Goal: Check status: Check status

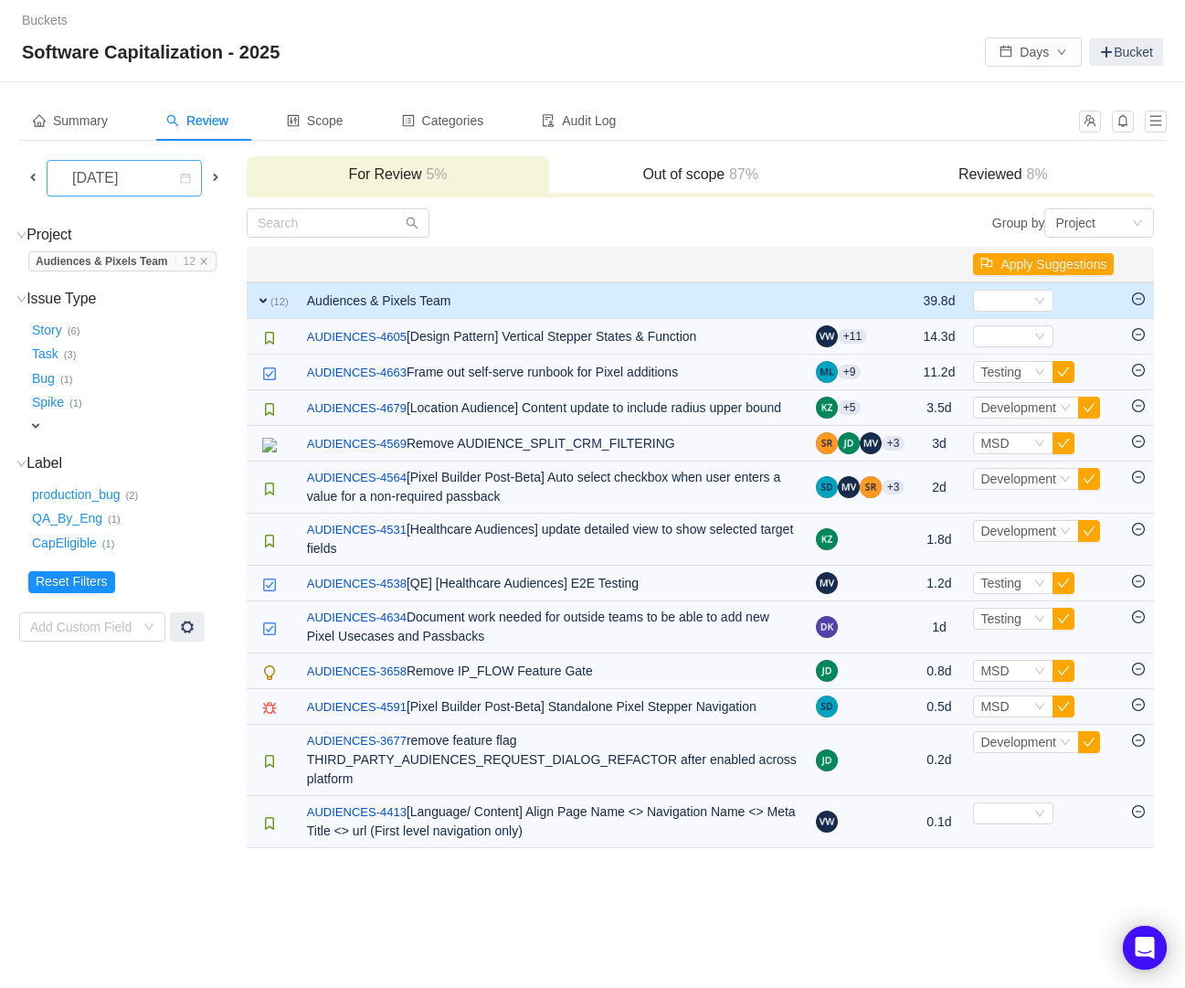
click at [185, 184] on icon "icon: calendar" at bounding box center [185, 179] width 11 height 13
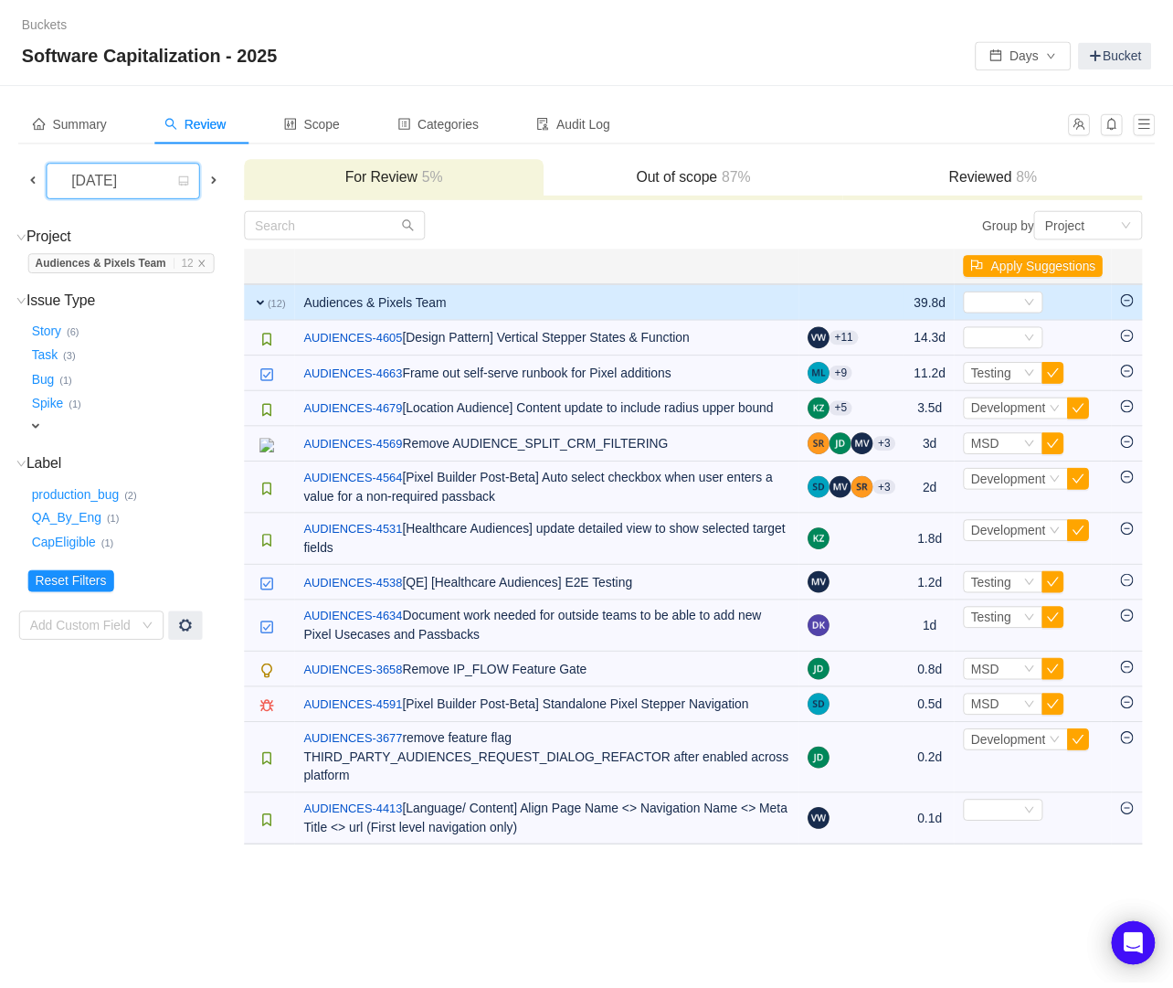
scroll to position [9, 0]
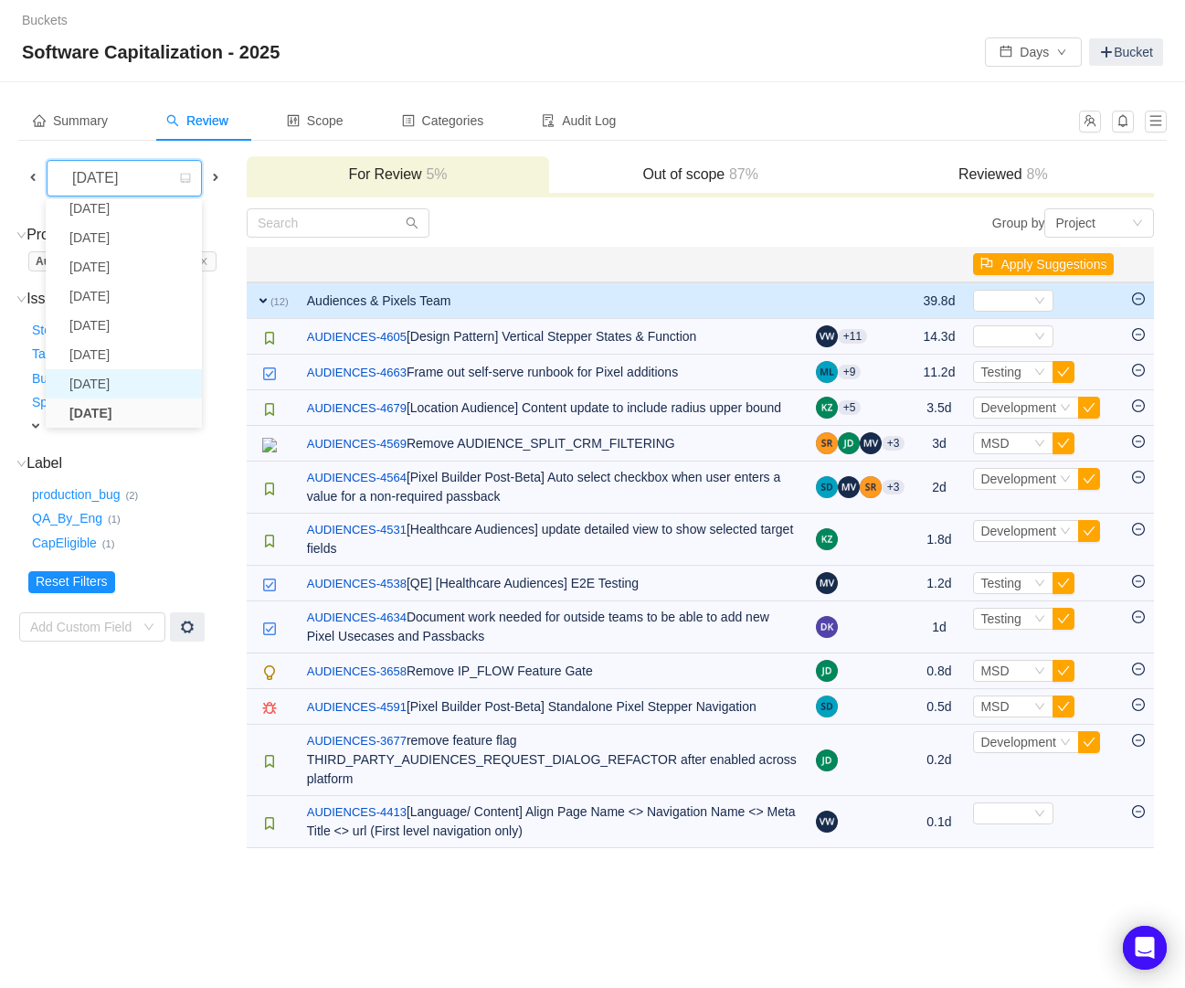
click at [109, 386] on li "[DATE]" at bounding box center [124, 383] width 156 height 29
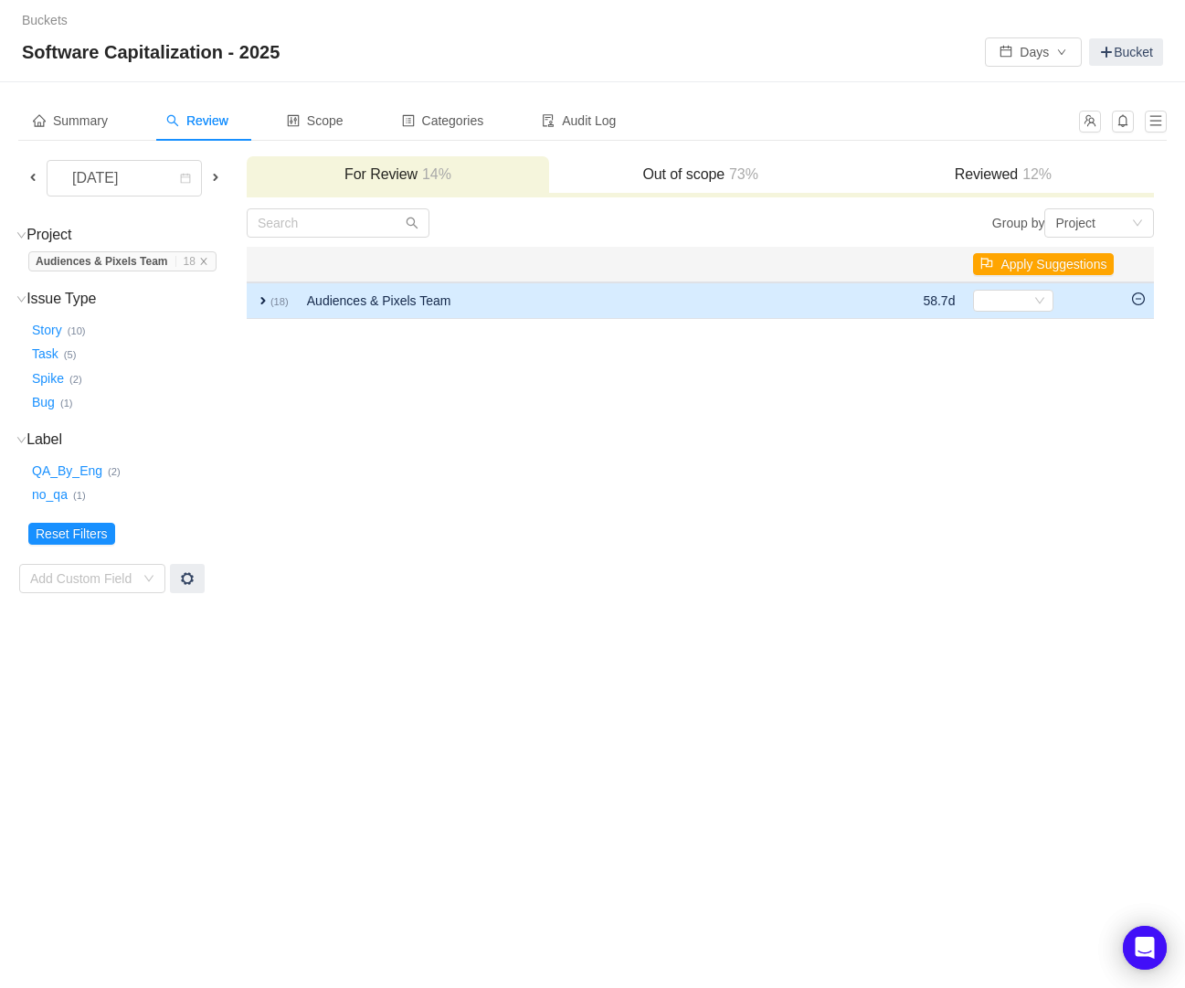
click at [266, 299] on span "expand" at bounding box center [263, 300] width 15 height 15
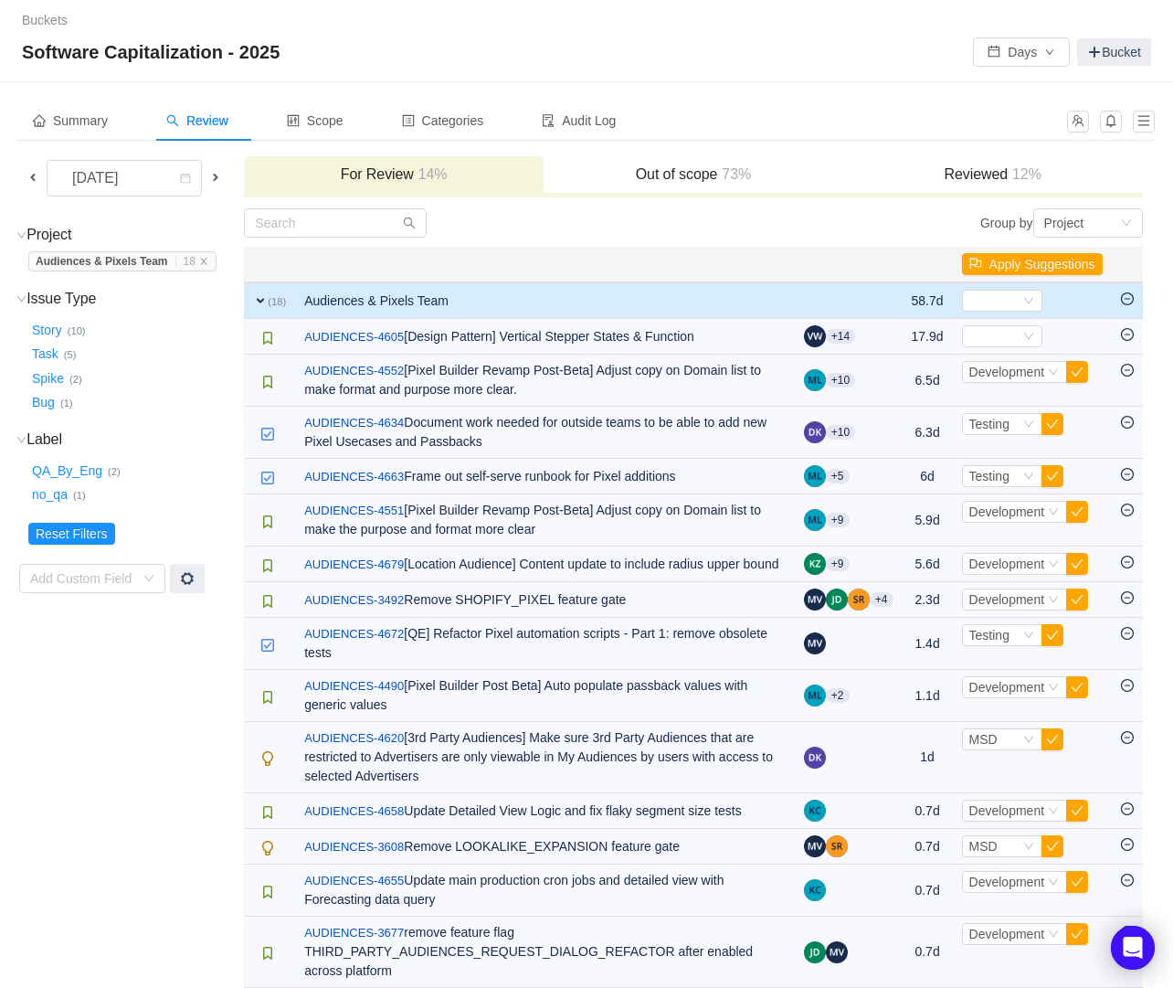
click at [213, 182] on span at bounding box center [215, 177] width 15 height 15
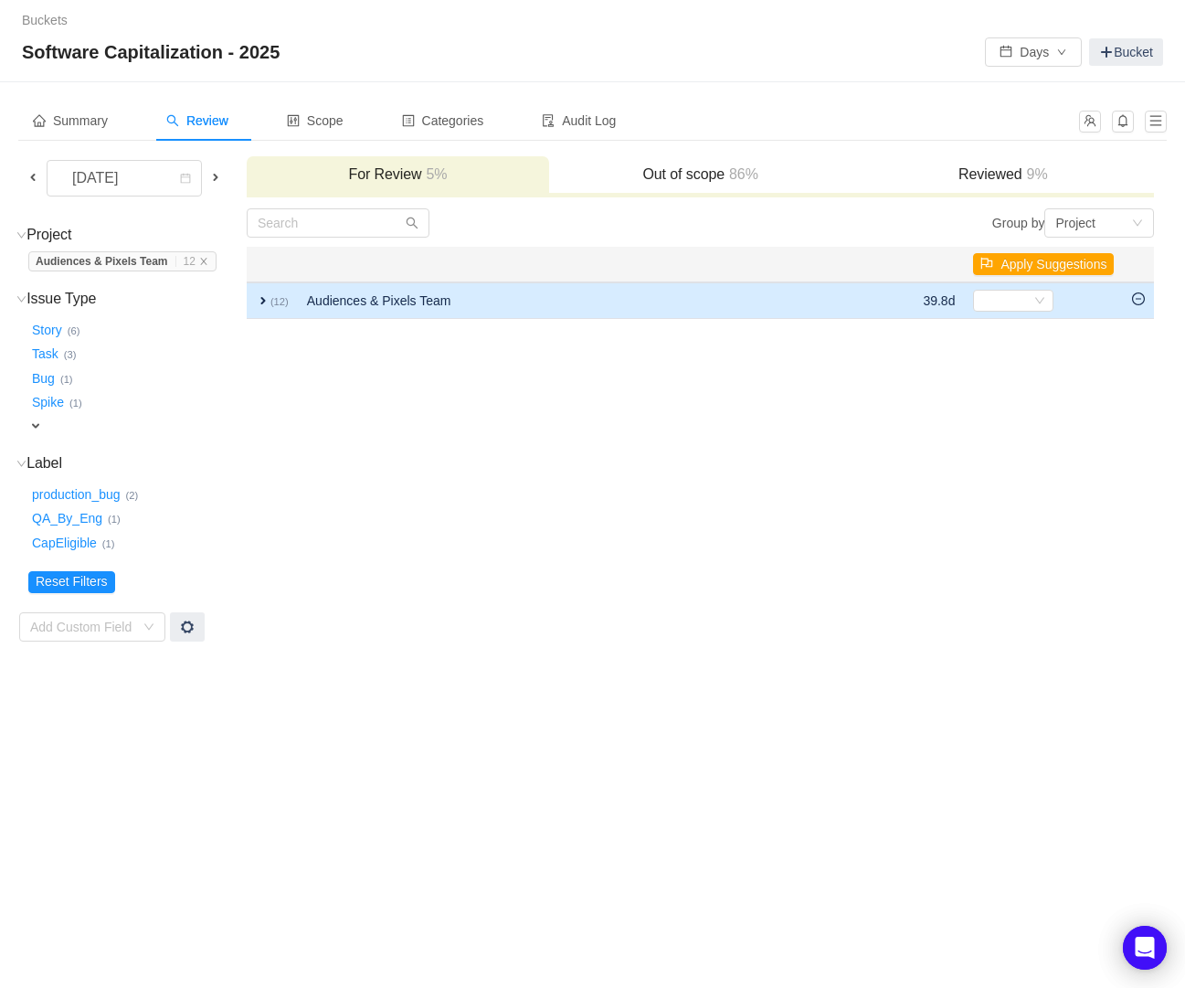
click at [264, 298] on span "expand" at bounding box center [263, 300] width 15 height 15
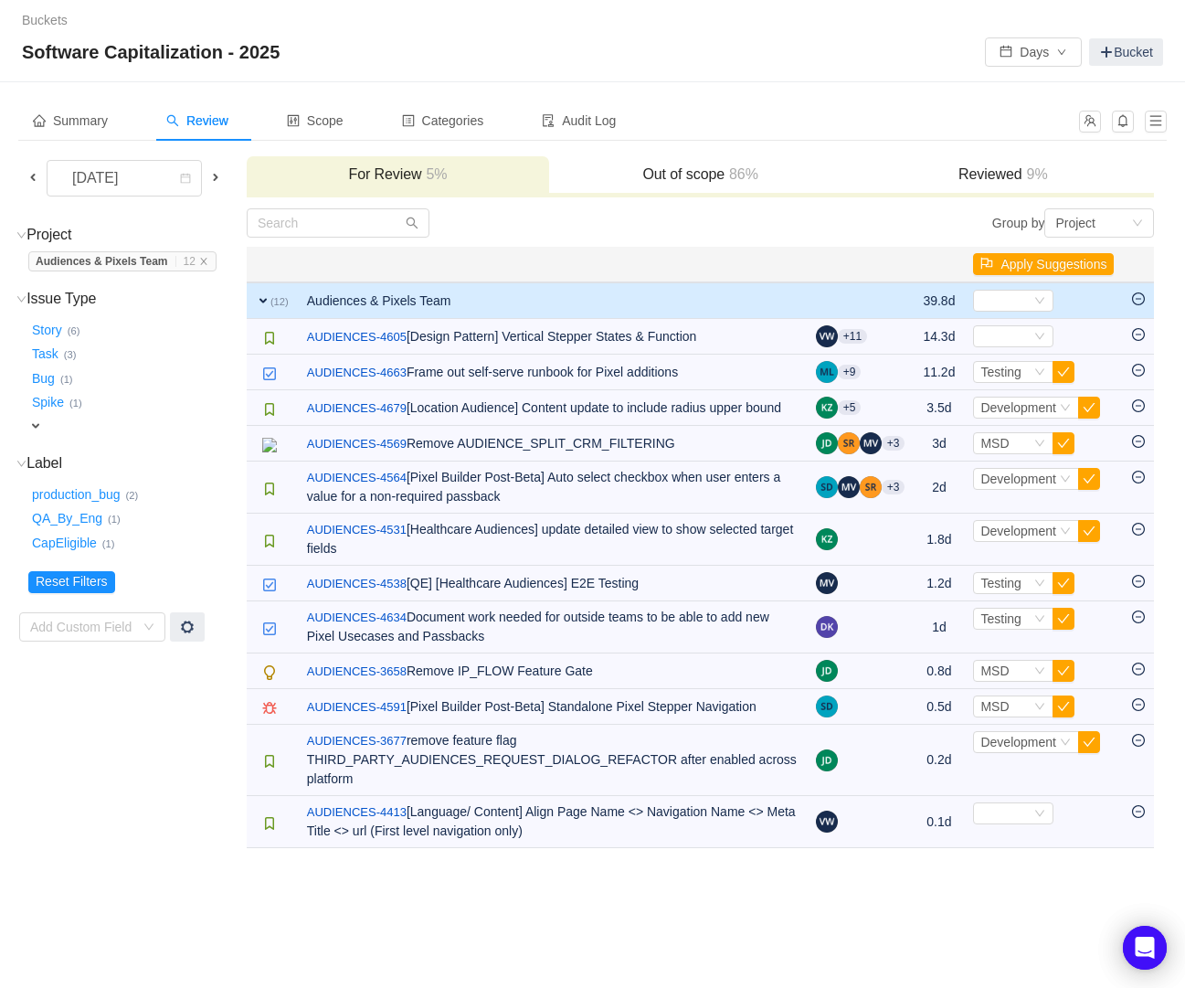
click at [220, 175] on span at bounding box center [215, 177] width 15 height 15
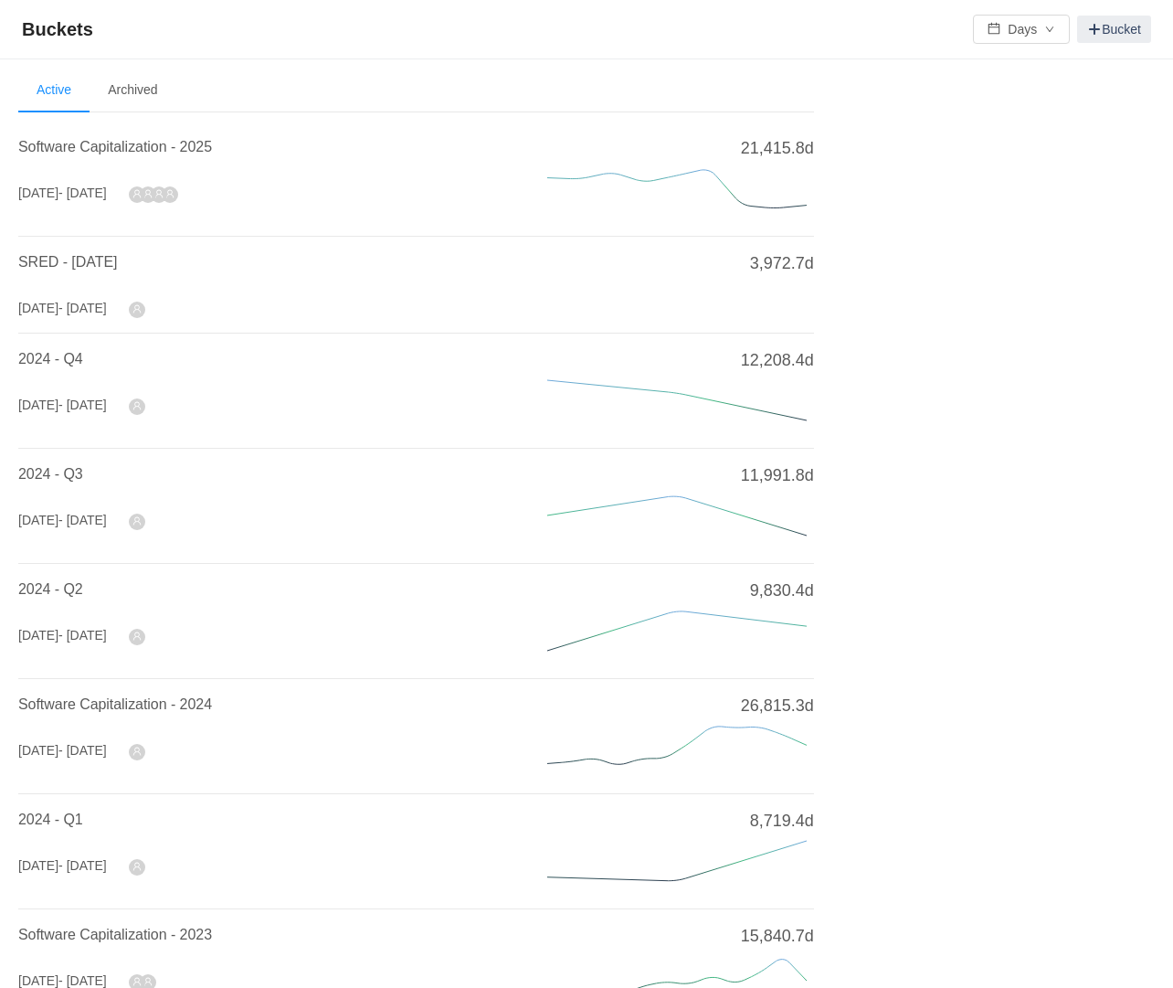
click at [143, 136] on h4 "Software Capitalization - 2025" at bounding box center [260, 147] width 485 height 22
click at [143, 144] on span "Software Capitalization - 2025" at bounding box center [115, 147] width 194 height 16
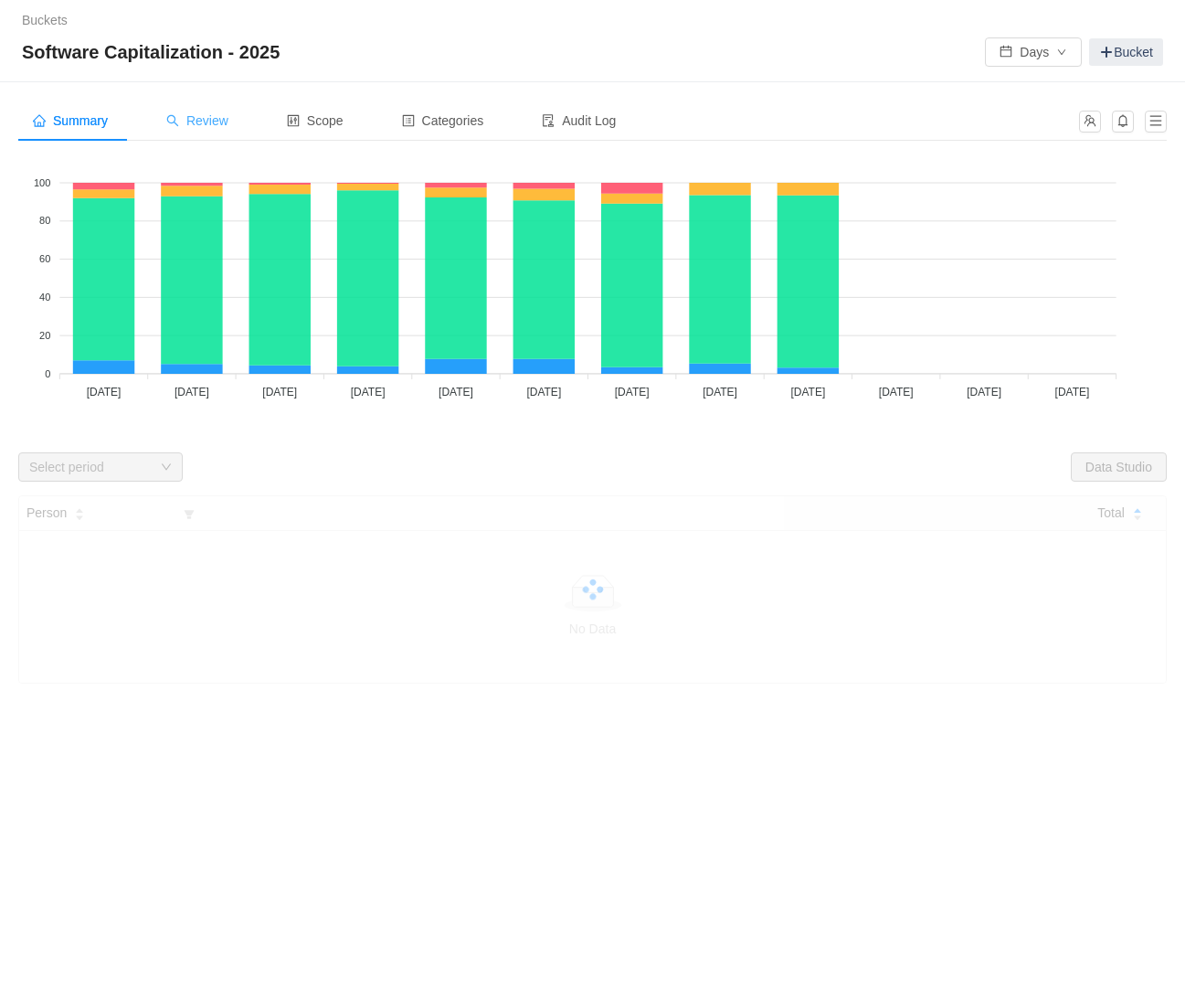
click at [205, 118] on span "Review" at bounding box center [197, 120] width 62 height 15
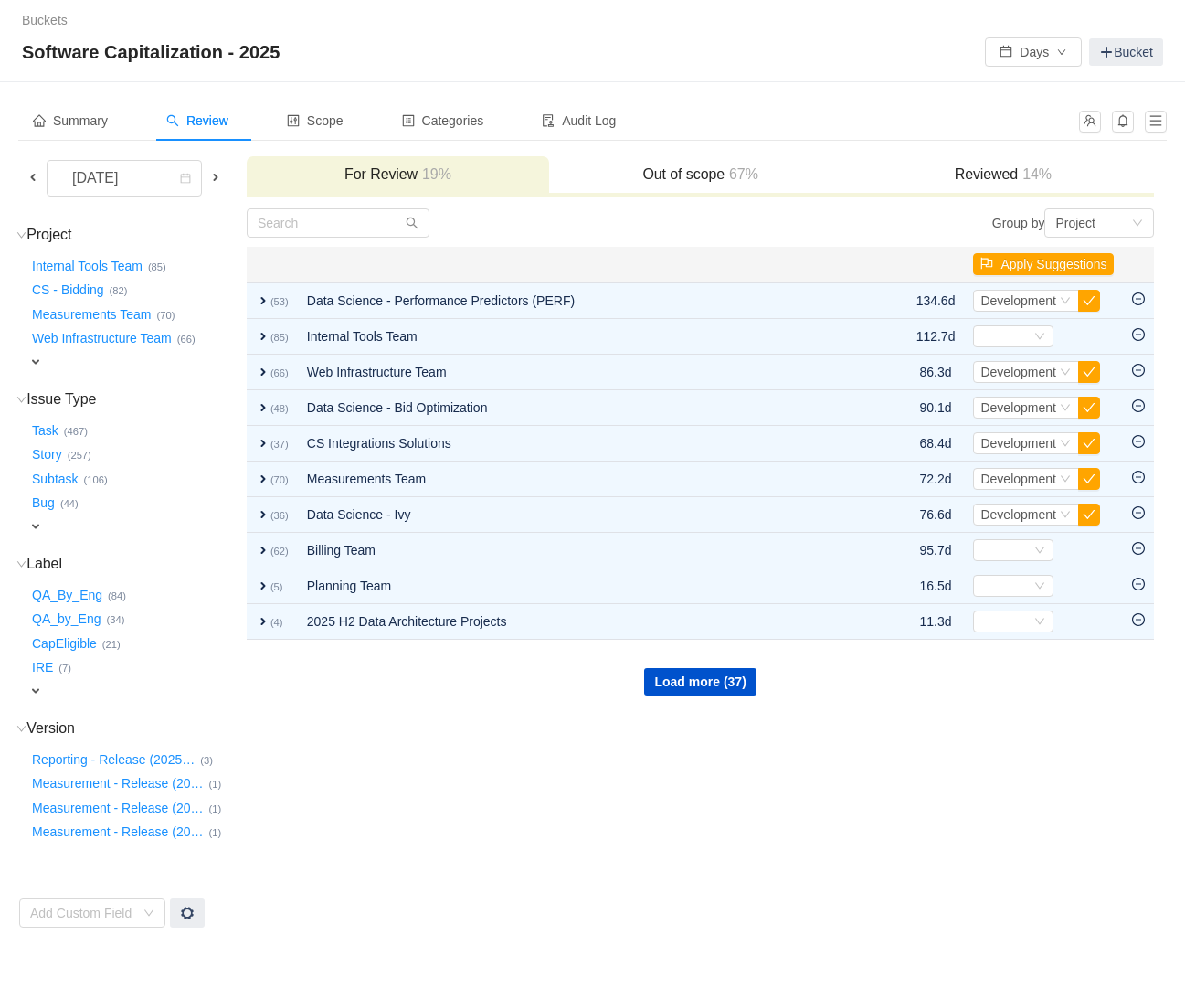
click at [47, 365] on div "expand" at bounding box center [115, 362] width 174 height 19
click at [84, 363] on div "Select value" at bounding box center [108, 363] width 144 height 18
click at [363, 656] on div "Load more (37)" at bounding box center [701, 667] width 906 height 55
click at [189, 365] on div "Select value" at bounding box center [119, 364] width 183 height 22
type input "Aud"
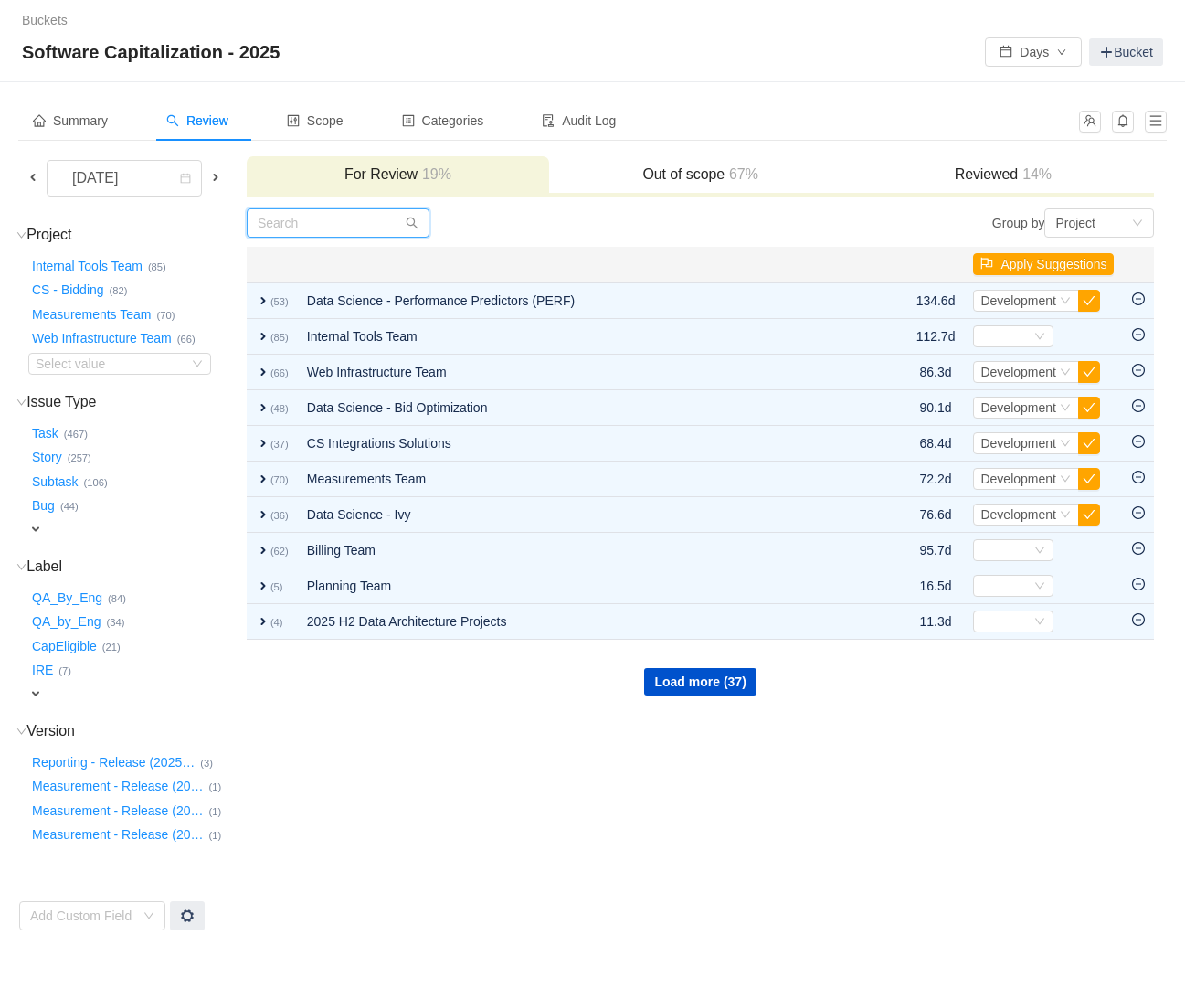
click at [295, 215] on input "text" at bounding box center [338, 222] width 183 height 29
click at [36, 178] on span at bounding box center [33, 177] width 15 height 15
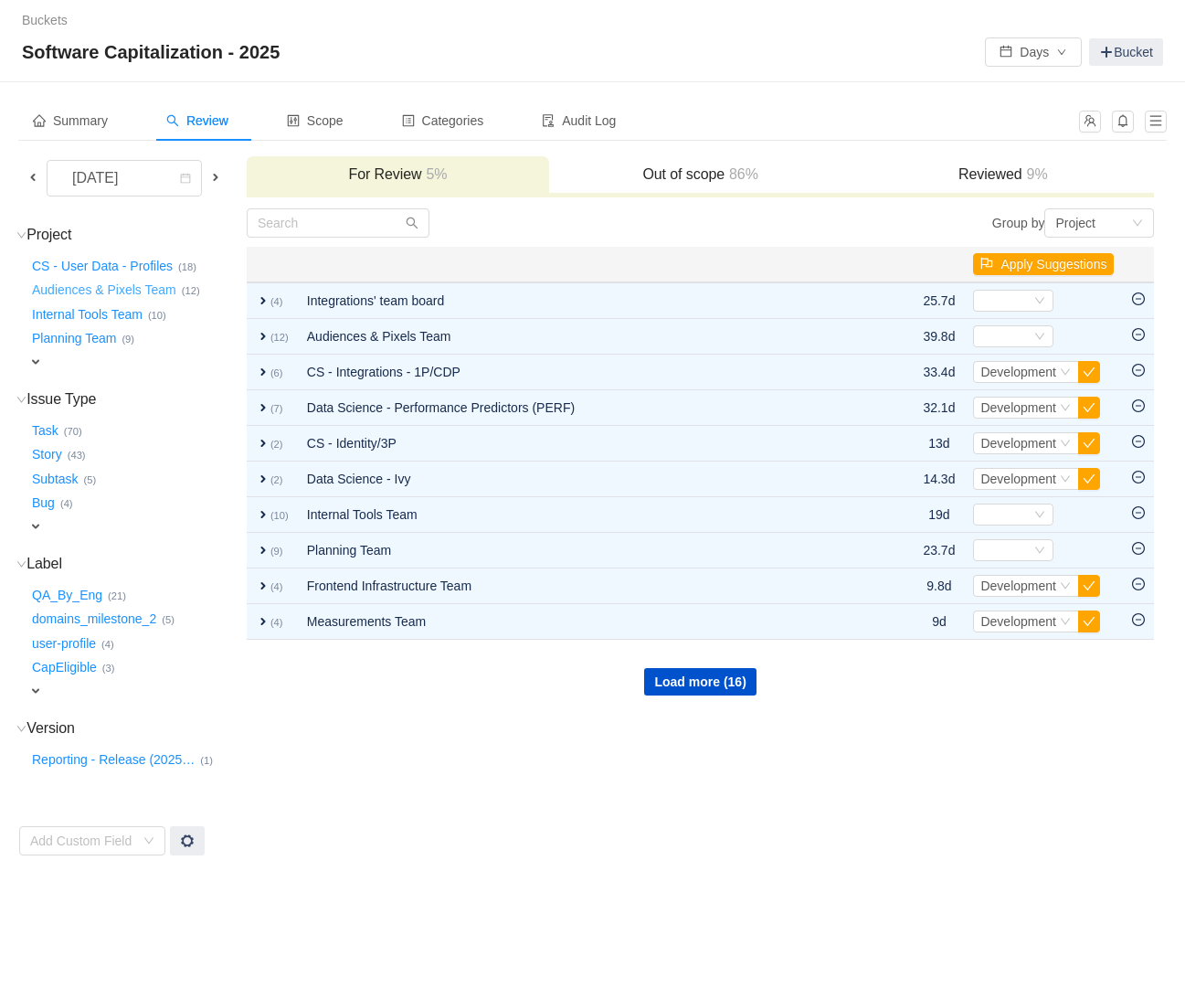
click at [77, 284] on button "Audiences & Pixels Team …" at bounding box center [104, 290] width 153 height 29
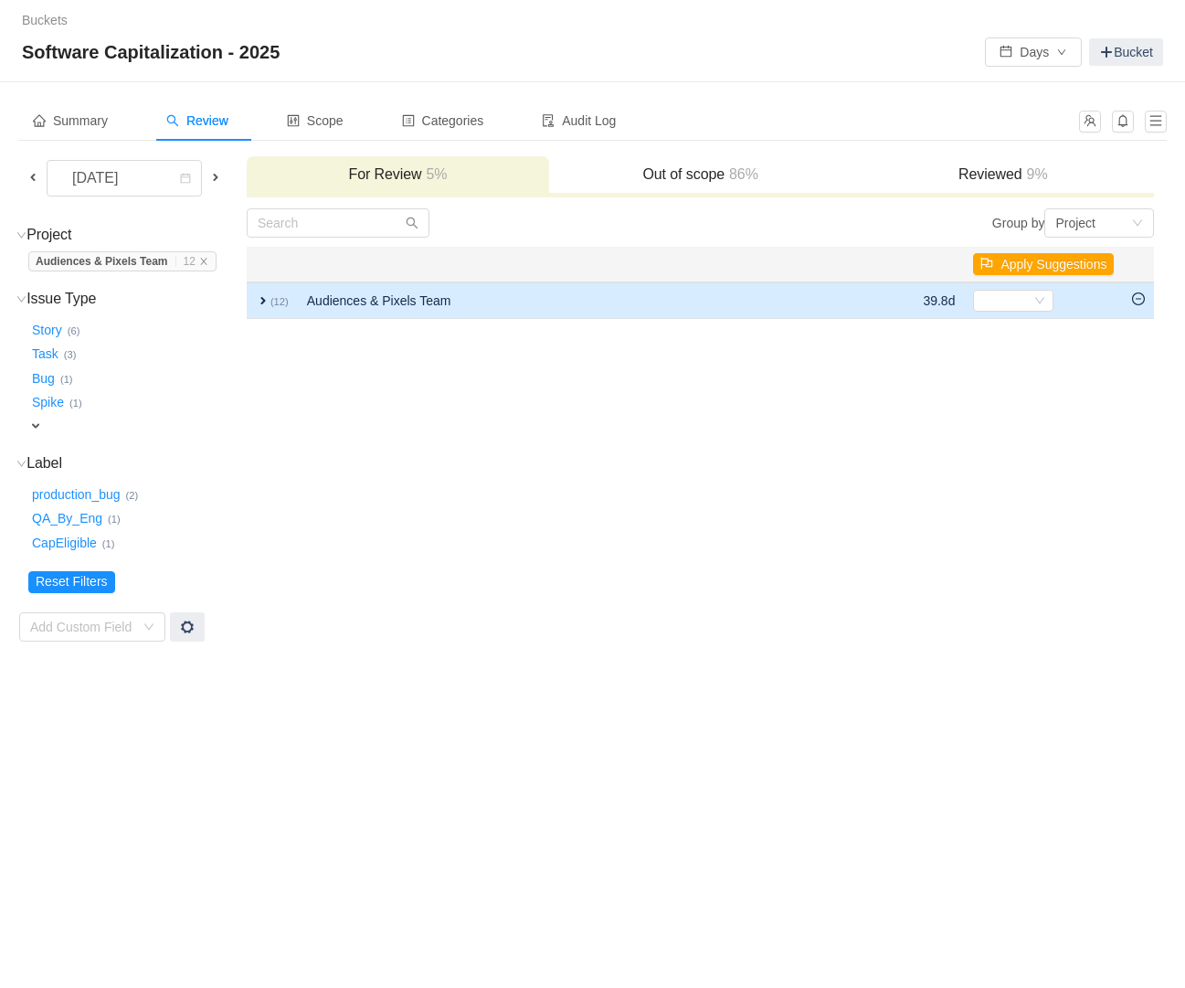
click at [259, 302] on span "expand" at bounding box center [263, 300] width 15 height 15
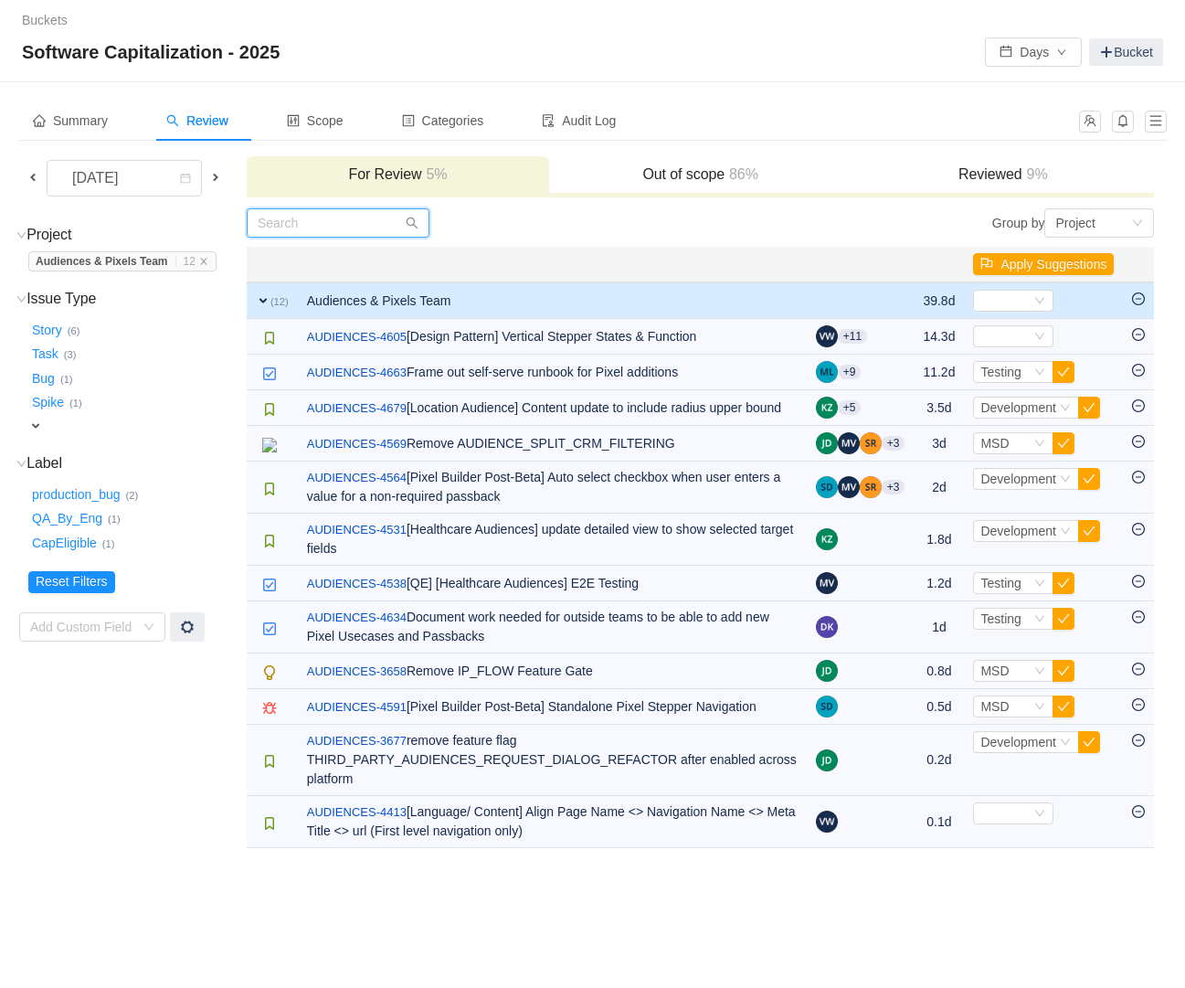
click at [366, 229] on input "text" at bounding box center [338, 222] width 183 height 29
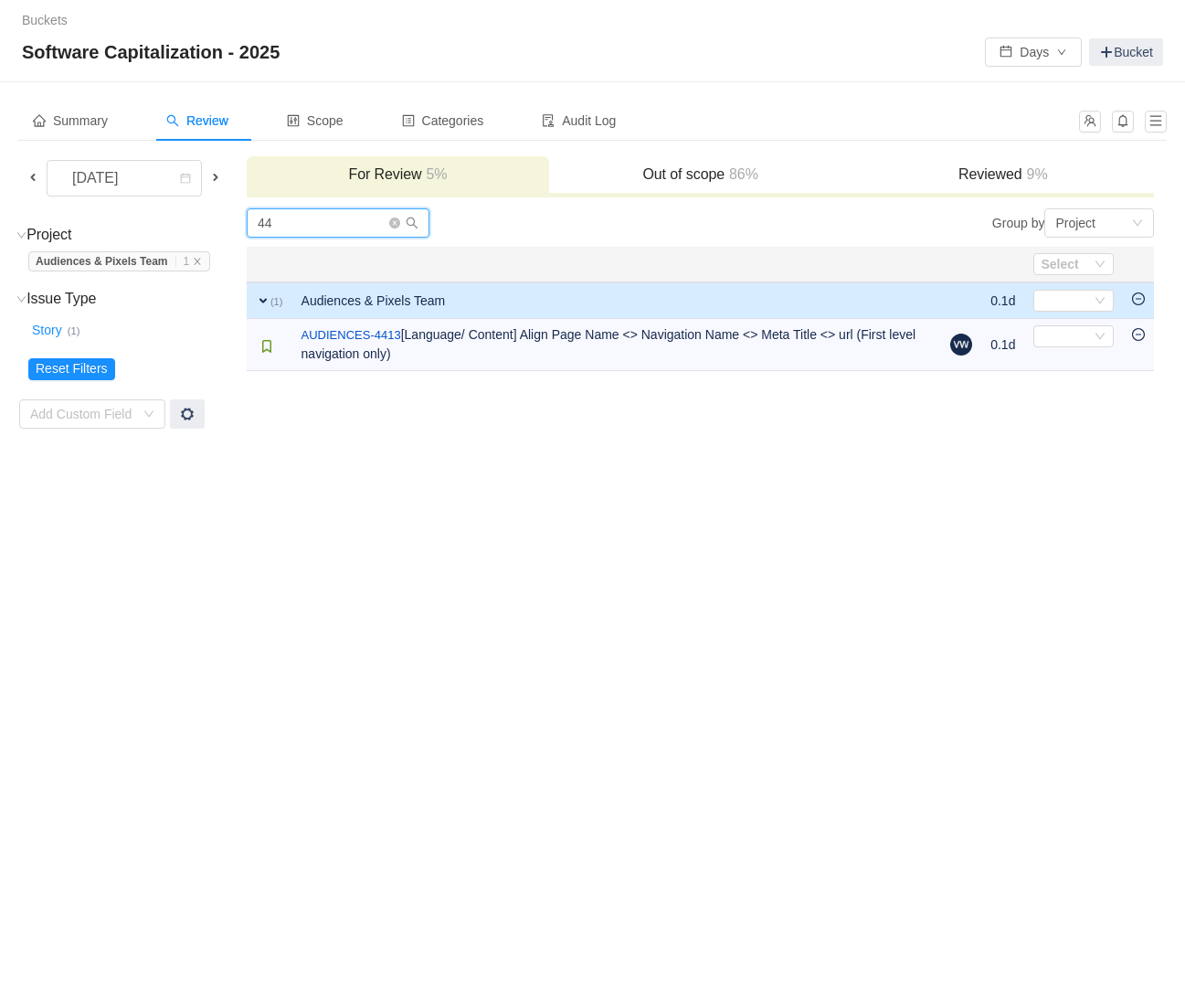
type input "4"
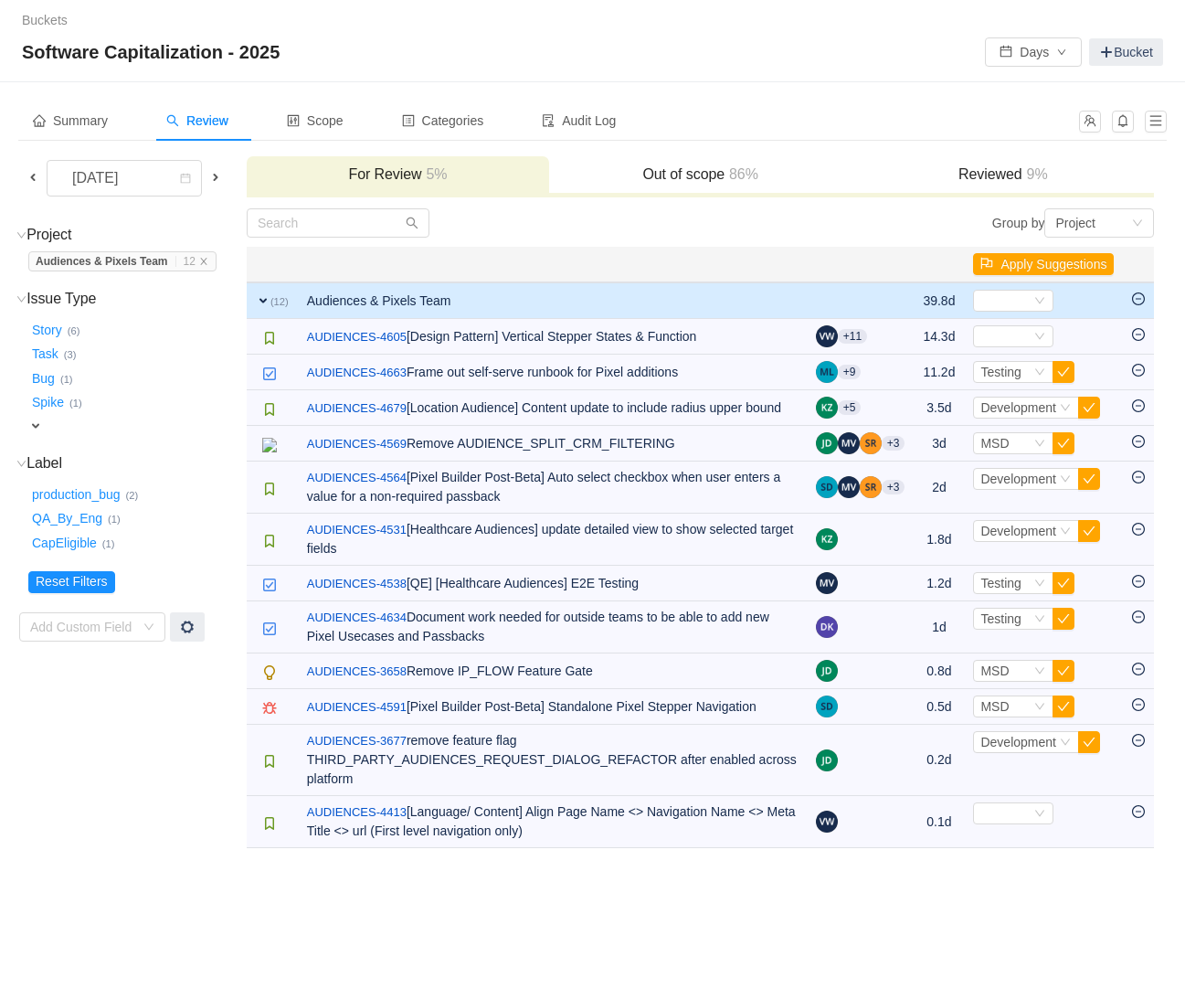
click at [982, 165] on h3 "Reviewed 9%" at bounding box center [1003, 174] width 284 height 18
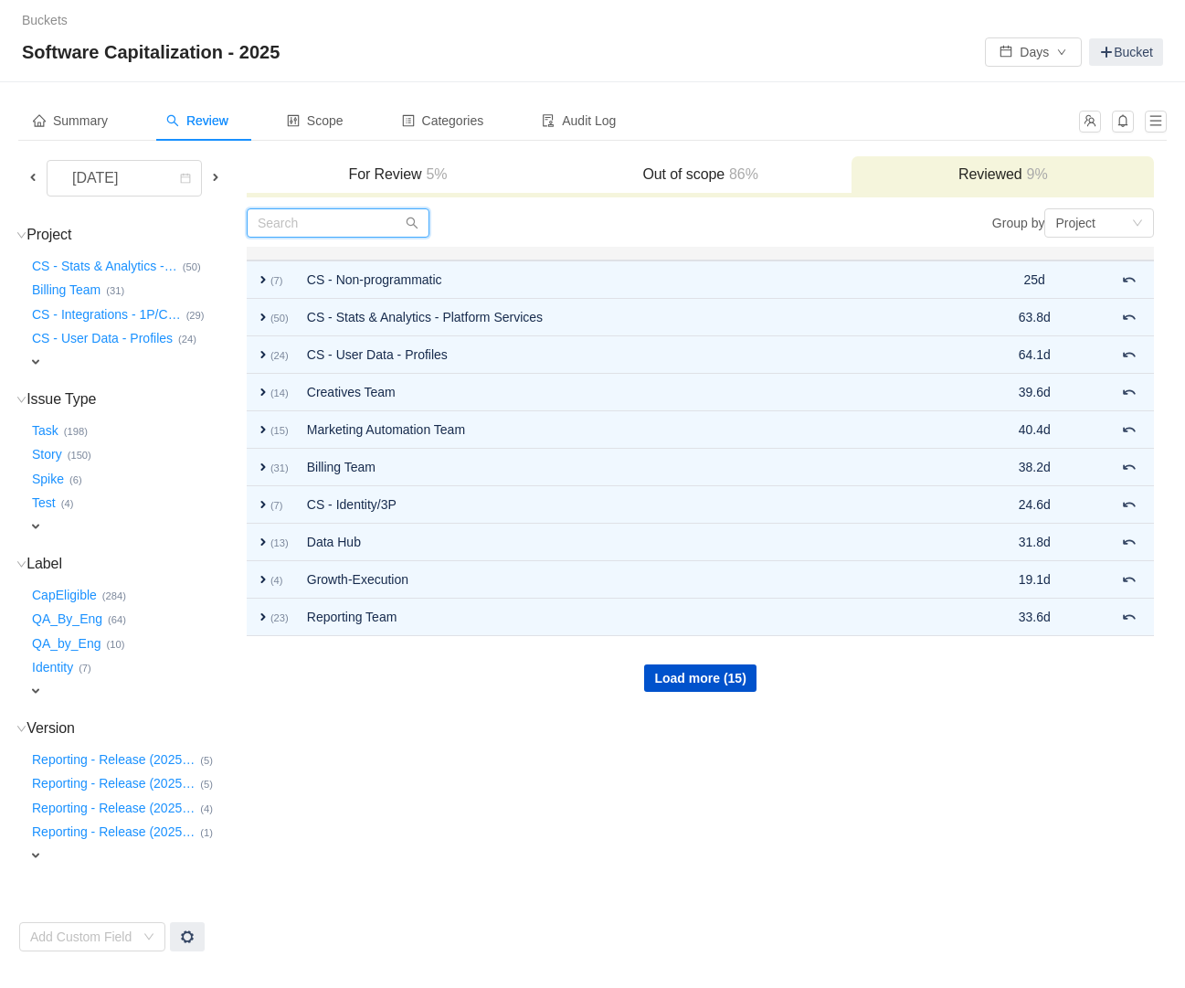
click at [323, 221] on input "text" at bounding box center [338, 222] width 183 height 29
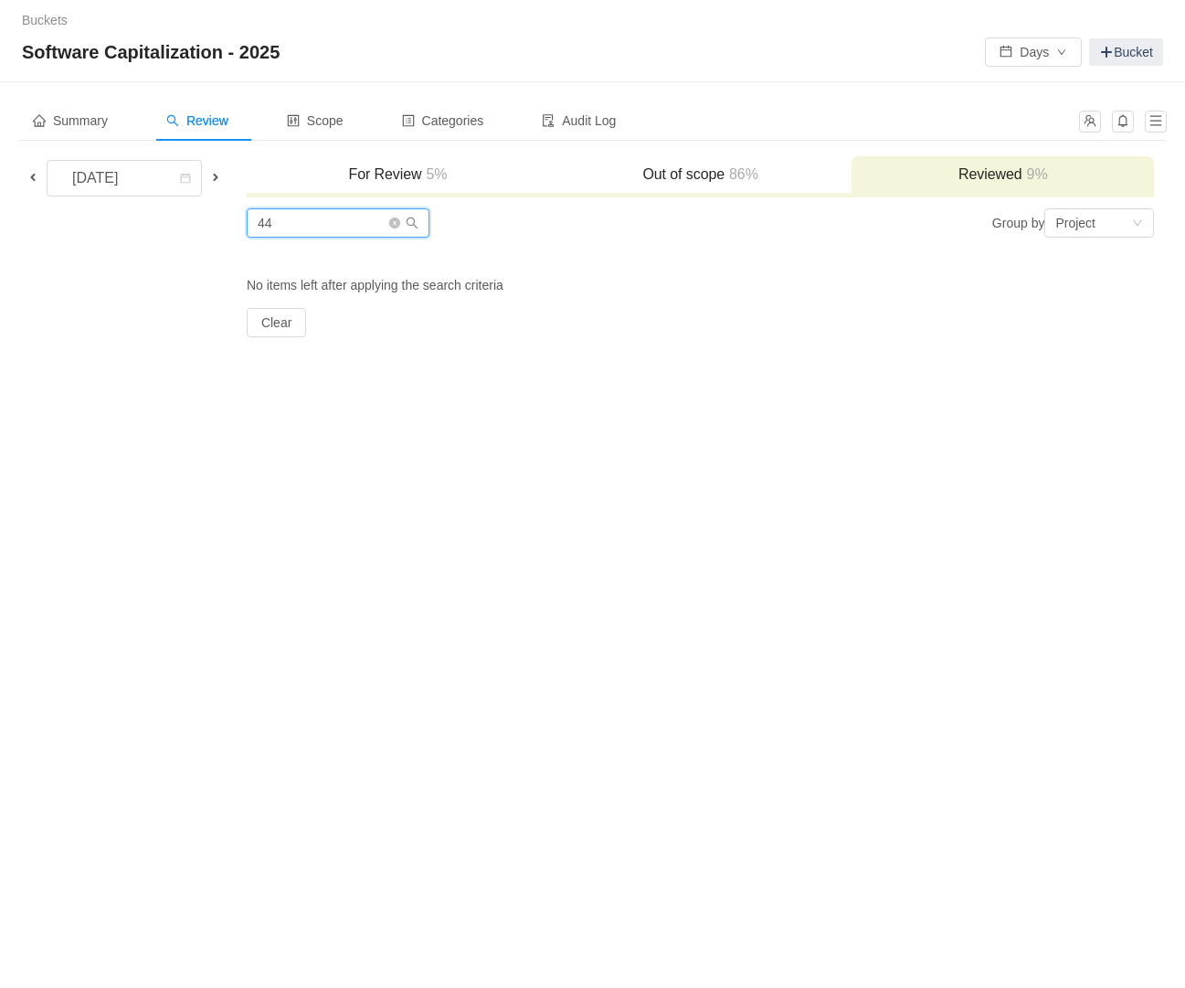
type input "4"
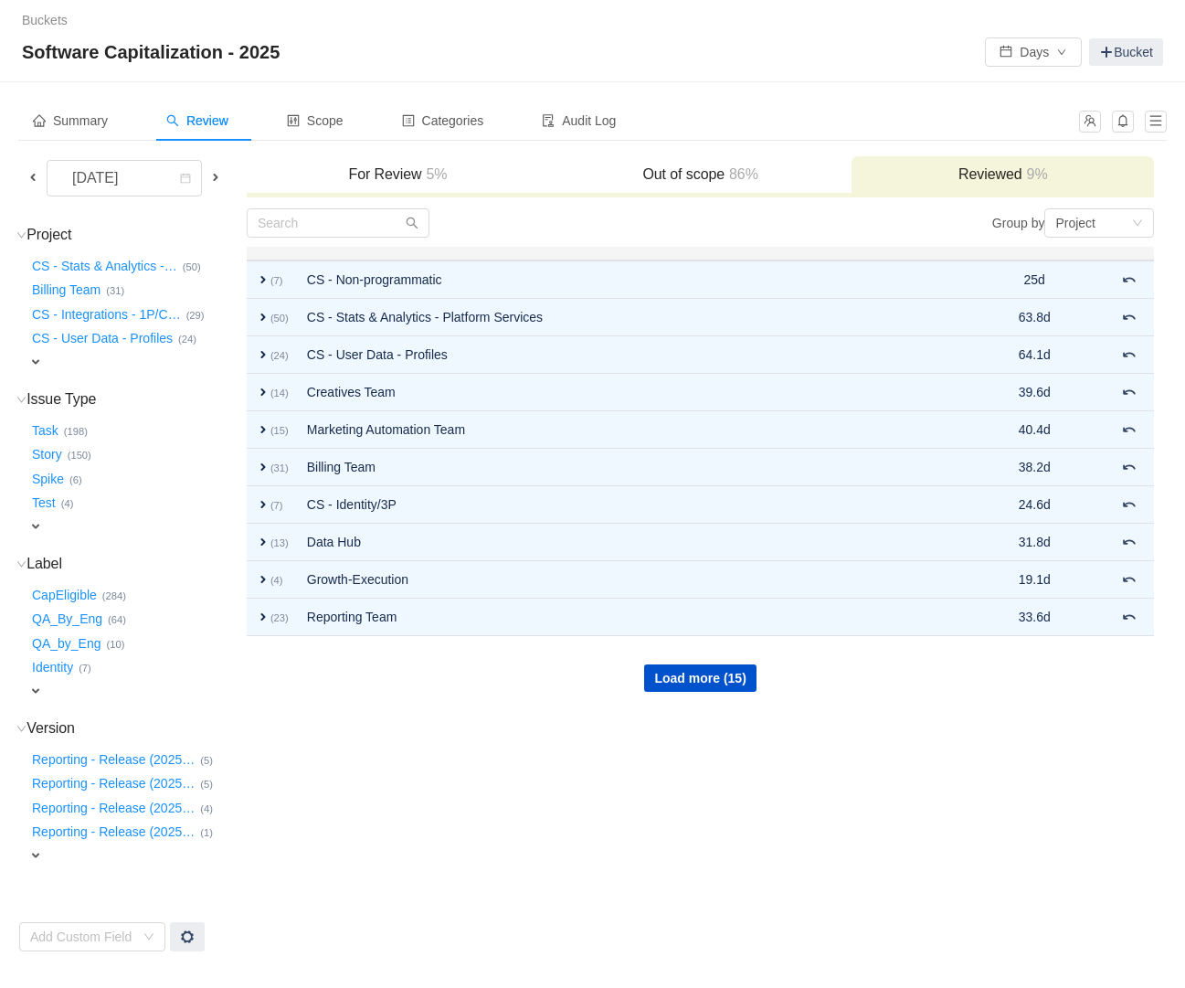
click at [389, 169] on h3 "For Review 5%" at bounding box center [398, 174] width 284 height 18
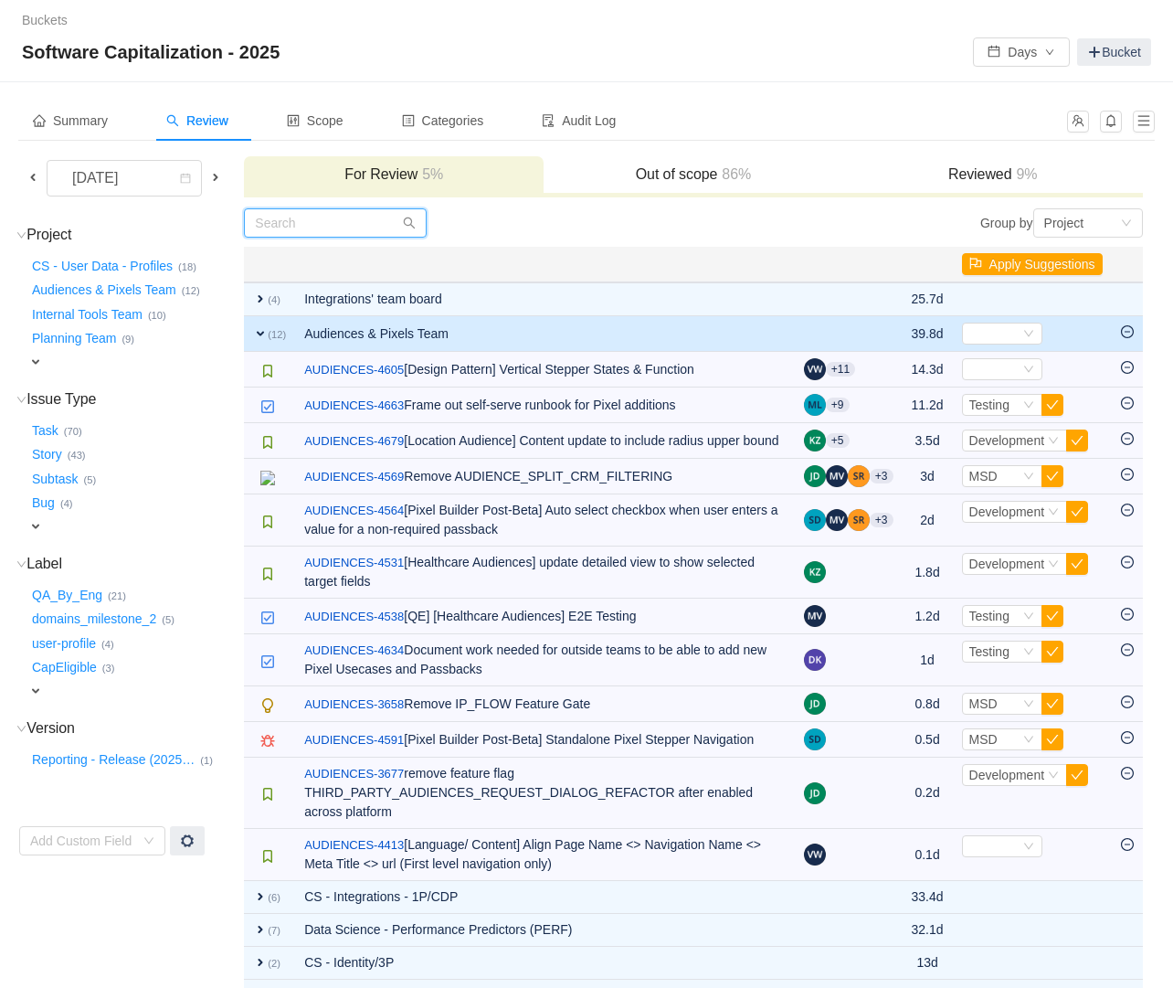
click at [315, 235] on input "text" at bounding box center [335, 222] width 183 height 29
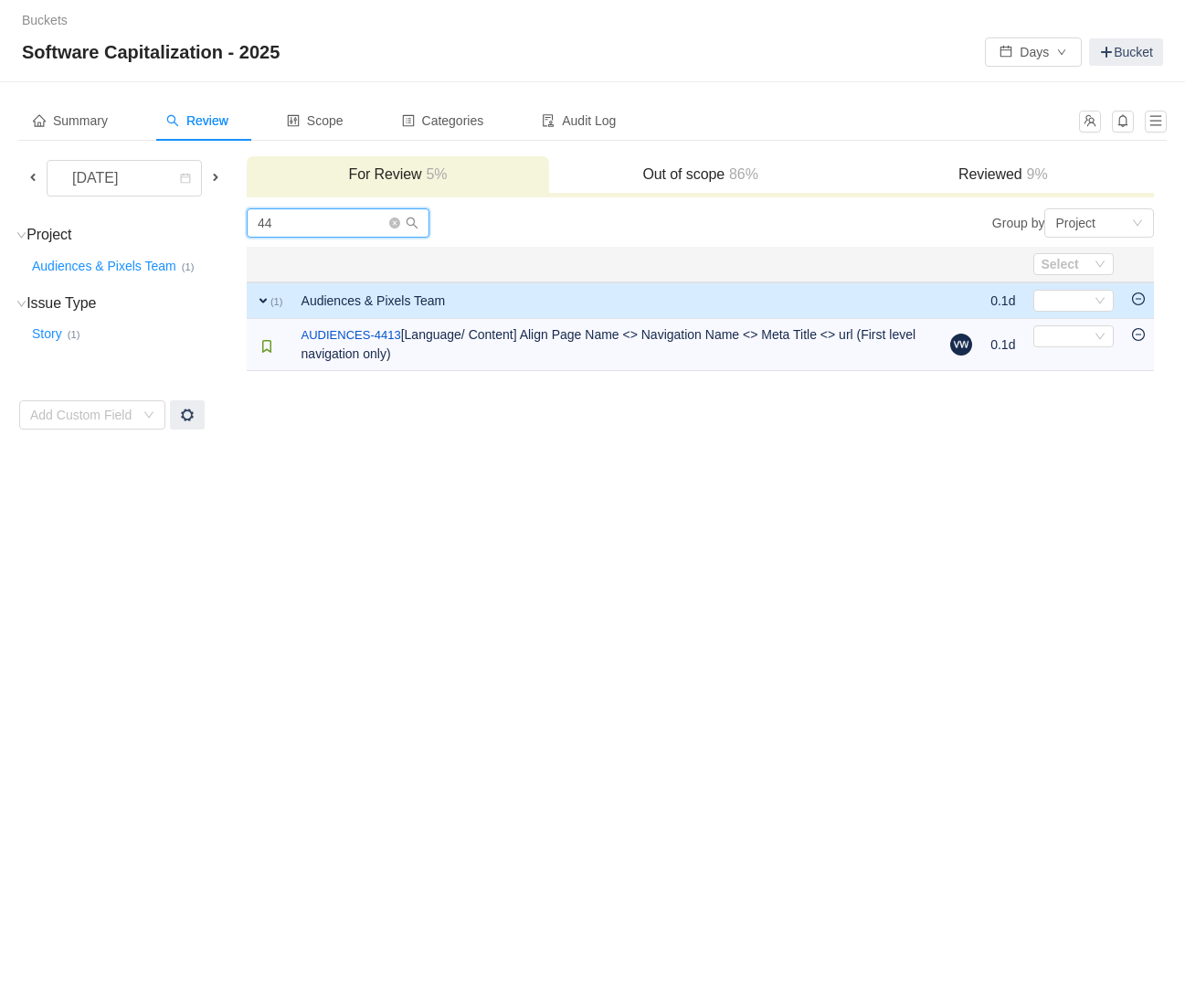
type input "4"
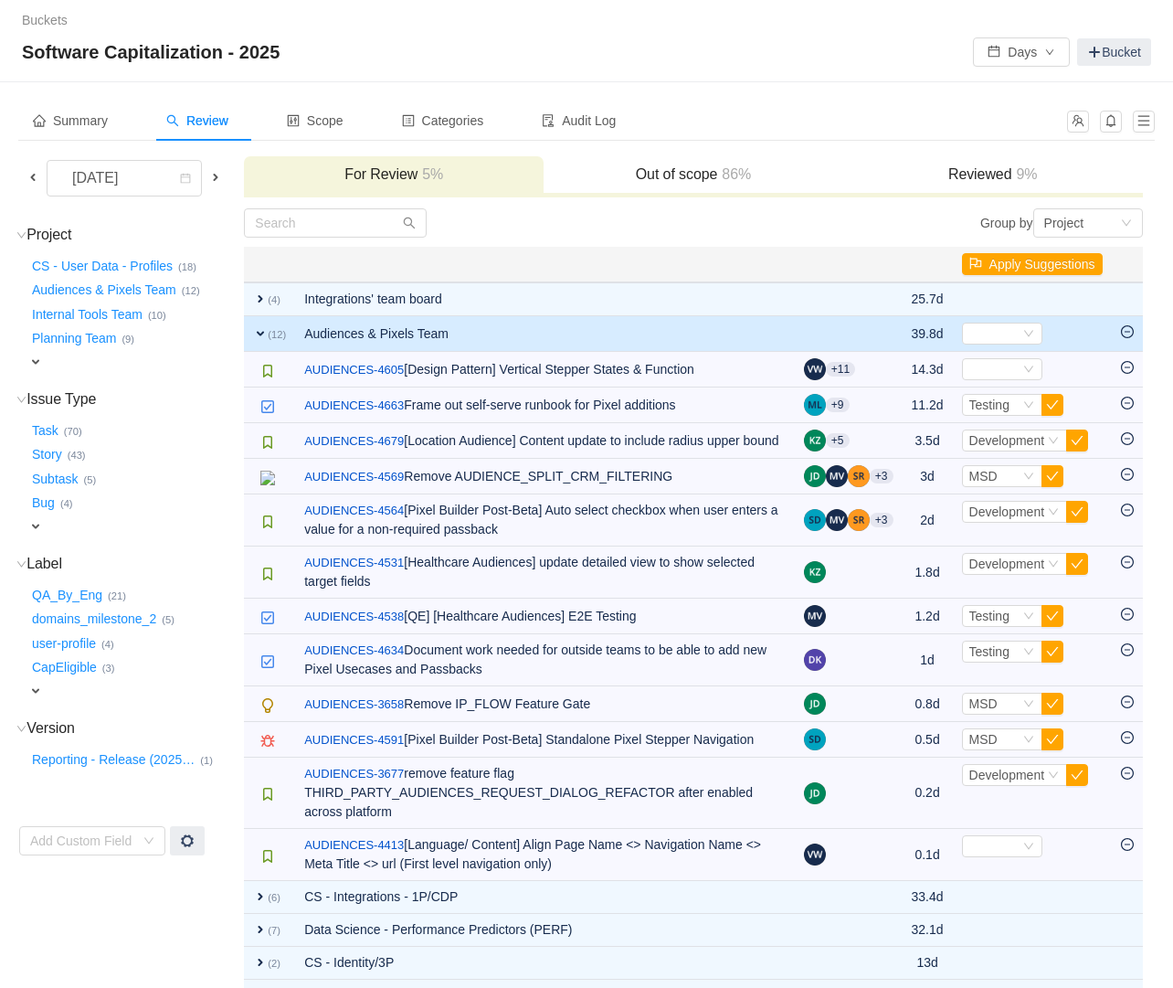
click at [26, 177] on span at bounding box center [33, 177] width 15 height 15
